Goal: Find specific page/section: Find specific page/section

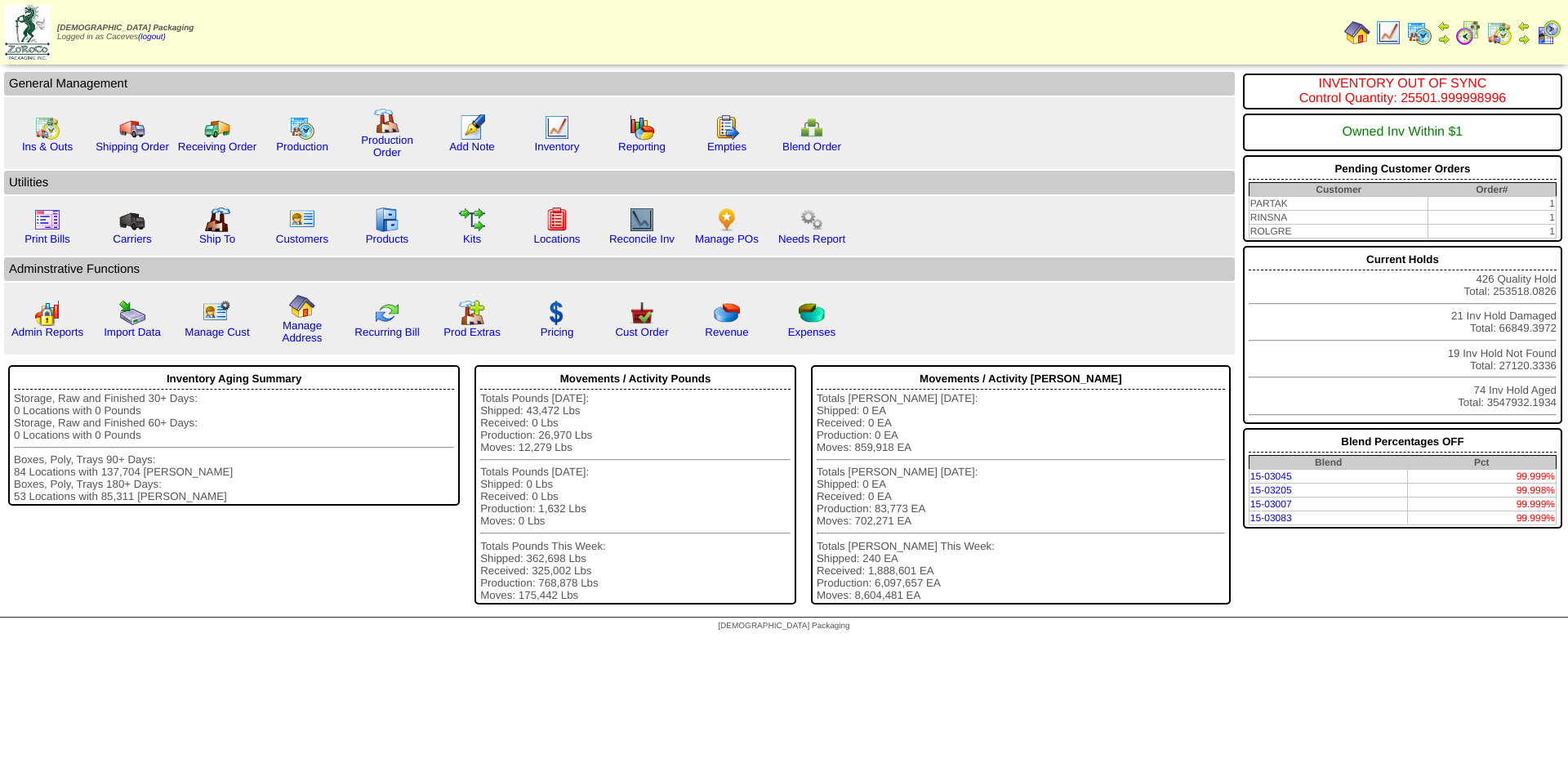
click at [1422, 35] on img at bounding box center [1420, 33] width 26 height 26
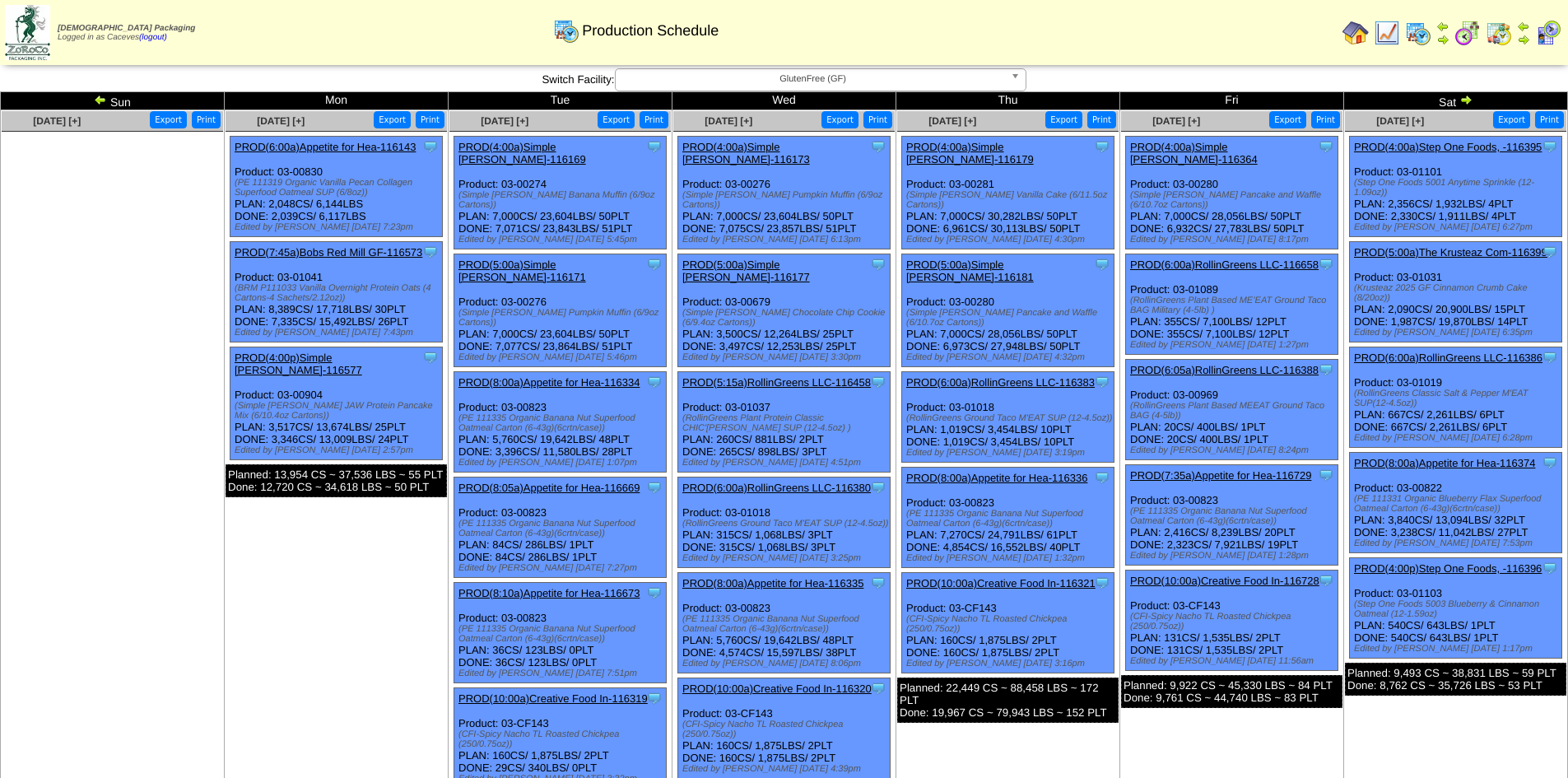
click at [1467, 104] on img at bounding box center [1465, 99] width 13 height 13
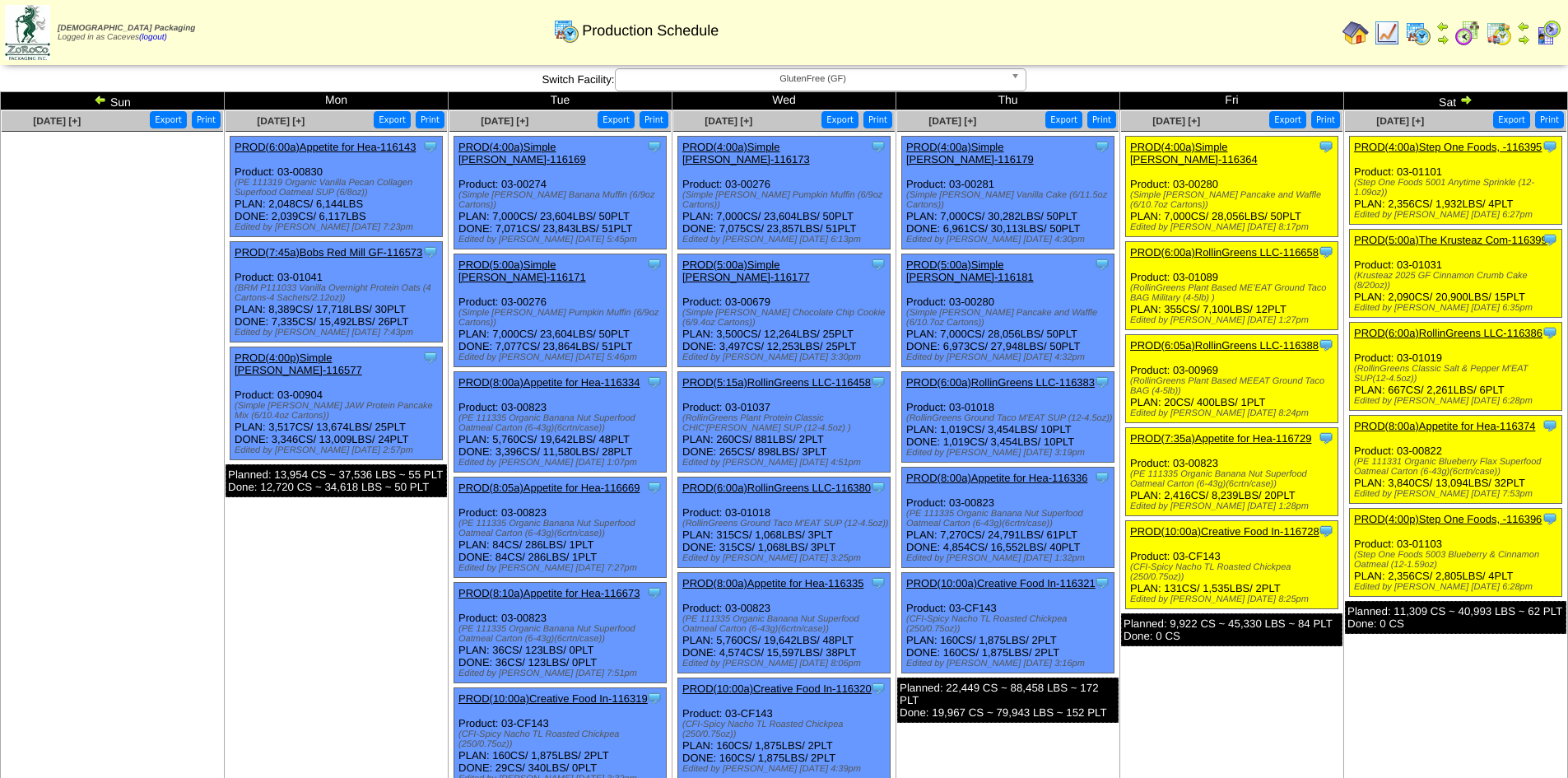
click at [1434, 666] on td "Sep 13 [+] Print Export Clone Item PROD(4:00a)Step One Foods, -116395 Step One …" at bounding box center [1456, 529] width 224 height 838
